Goal: Transaction & Acquisition: Purchase product/service

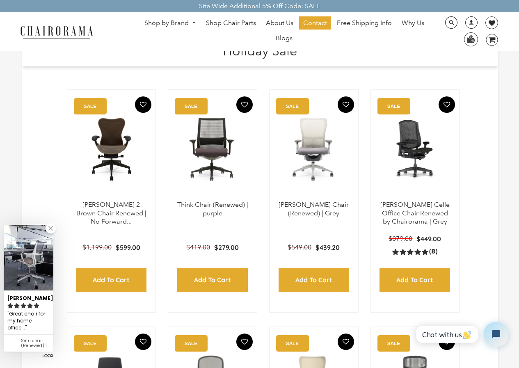
click at [187, 43] on ul "Shop by Brand [GEOGRAPHIC_DATA] [PERSON_NAME] Steelcase [PERSON_NAME] Human Sca…" at bounding box center [285, 31] width 304 height 30
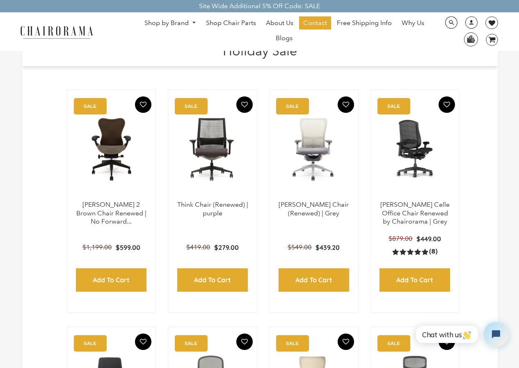
click at [302, 44] on ul "Shop by Brand [GEOGRAPHIC_DATA] [PERSON_NAME] Steelcase [PERSON_NAME] Human Sca…" at bounding box center [285, 31] width 304 height 30
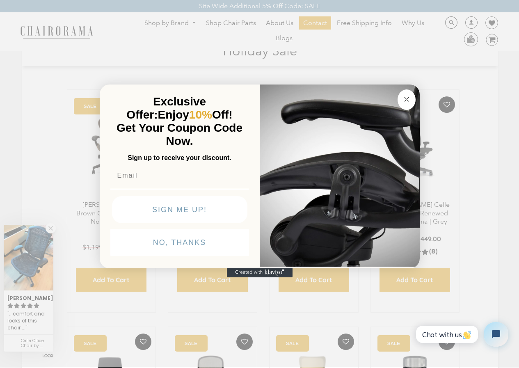
click at [301, 83] on img "POPUP Form" at bounding box center [340, 175] width 160 height 184
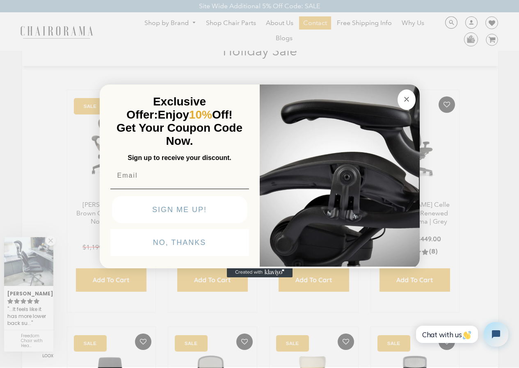
click at [399, 89] on button "Close dialog" at bounding box center [407, 99] width 18 height 21
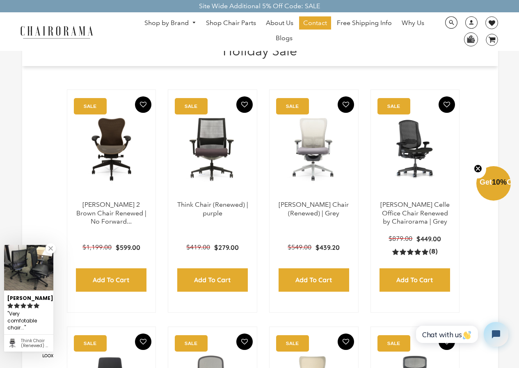
click at [48, 248] on link at bounding box center [51, 248] width 10 height 10
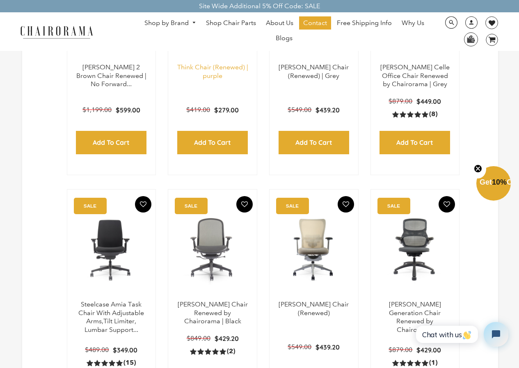
scroll to position [188, 0]
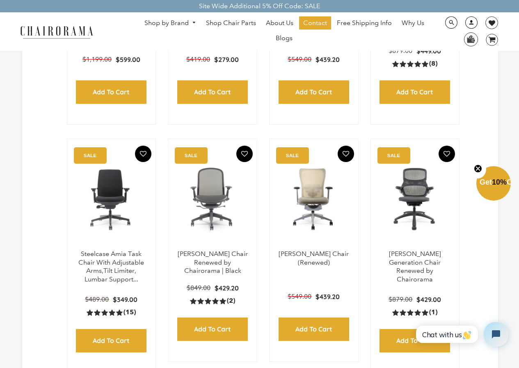
click at [465, 23] on link at bounding box center [469, 26] width 20 height 8
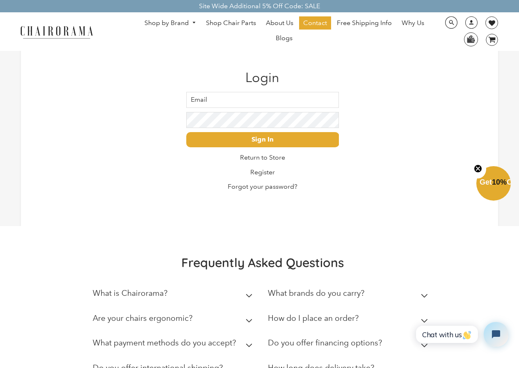
click at [410, 316] on summary "How do I place an order?" at bounding box center [349, 320] width 163 height 25
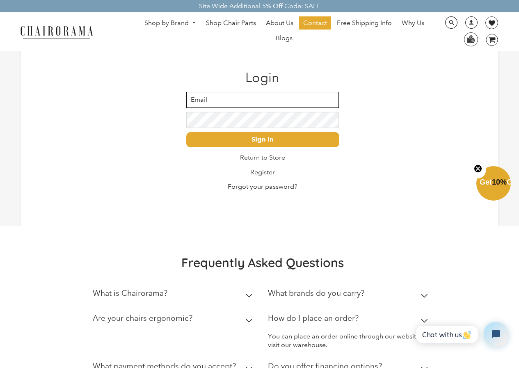
click at [202, 96] on input "Email" at bounding box center [262, 100] width 153 height 16
click at [217, 95] on input "[PERSON_NAME][EMAIL_ADDRESS][DOMAIN_NAME]" at bounding box center [262, 100] width 153 height 16
type input "[PERSON_NAME][EMAIL_ADDRESS]@[DOMAIN_NAME]"
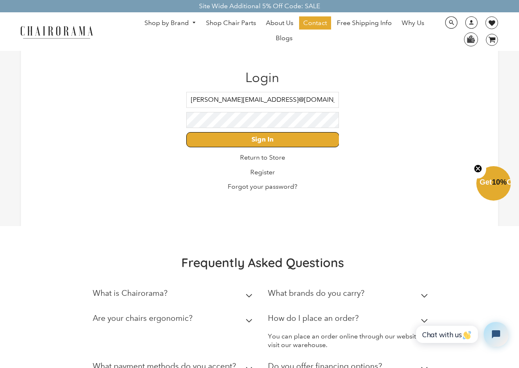
click at [202, 135] on input "Sign In" at bounding box center [262, 139] width 153 height 15
click at [450, 21] on span at bounding box center [451, 22] width 12 height 13
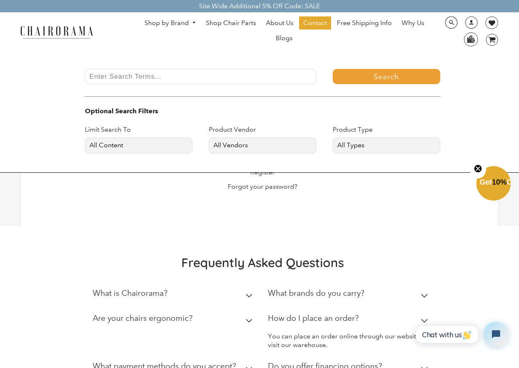
click at [252, 170] on div "Search Optional Search Filters Limit Search To All Content Products Pages Blogs…" at bounding box center [259, 111] width 519 height 123
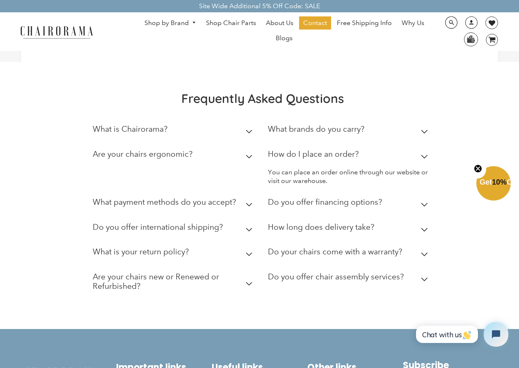
scroll to position [130, 0]
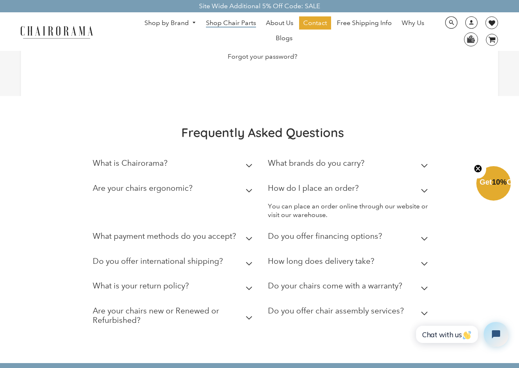
click at [249, 25] on span "Shop Chair Parts" at bounding box center [231, 23] width 50 height 9
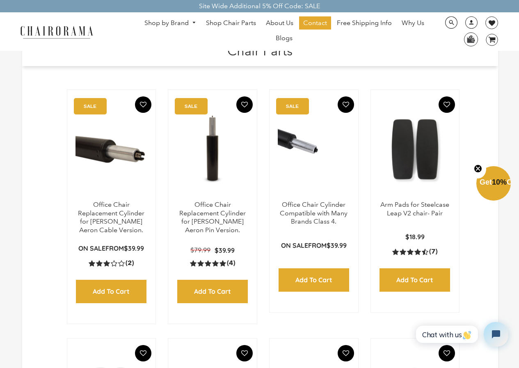
click at [190, 43] on ul "Shop by Brand [GEOGRAPHIC_DATA] [PERSON_NAME] Steelcase [PERSON_NAME] Human Sca…" at bounding box center [285, 31] width 304 height 30
click at [194, 61] on header "Chair Parts" at bounding box center [260, 52] width 477 height 22
click at [329, 44] on ul "Shop by Brand [GEOGRAPHIC_DATA] [PERSON_NAME] Steelcase [PERSON_NAME] Human Sca…" at bounding box center [285, 31] width 304 height 30
click at [190, 44] on ul "Shop by Brand [GEOGRAPHIC_DATA] [PERSON_NAME] Steelcase [PERSON_NAME] Human Sca…" at bounding box center [285, 31] width 304 height 30
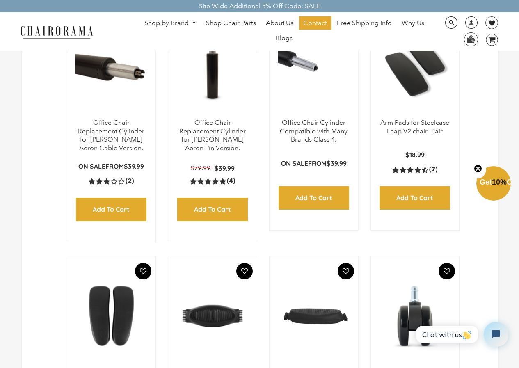
scroll to position [99, 0]
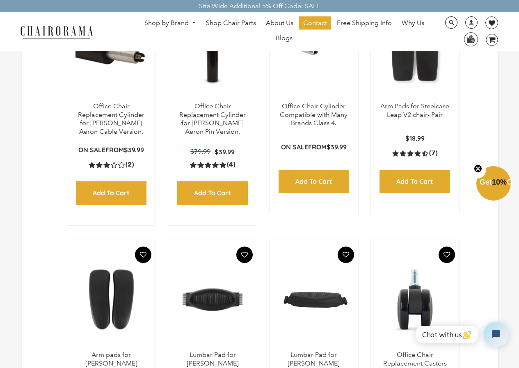
click at [359, 44] on ul "Shop by Brand Haworth Herman Miller Steelcase Knoll Human Scale" at bounding box center [285, 31] width 304 height 30
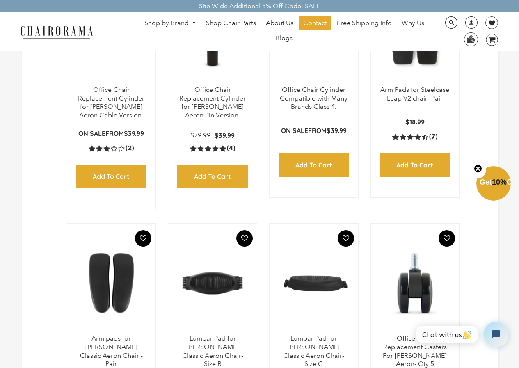
scroll to position [131, 0]
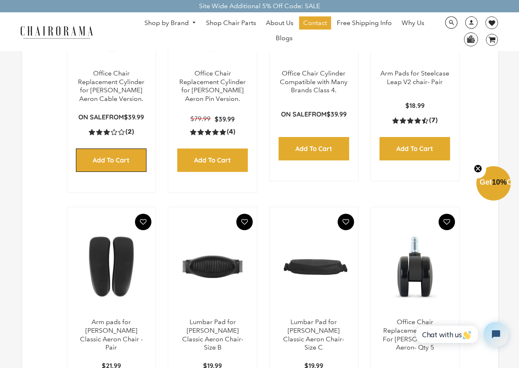
click at [83, 151] on input "Add to Cart" at bounding box center [111, 160] width 71 height 23
